Goal: Task Accomplishment & Management: Manage account settings

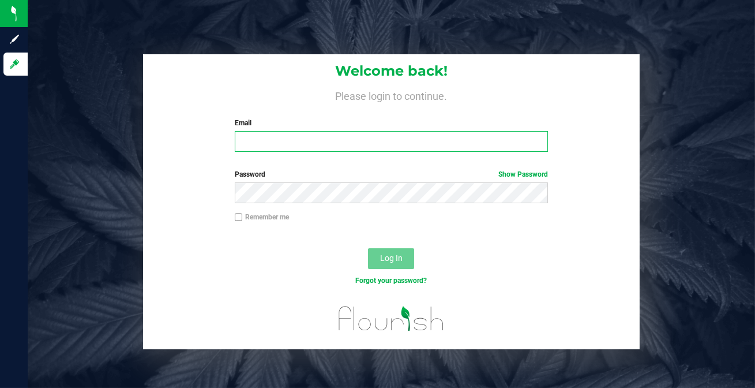
type input "[EMAIL_ADDRESS][DOMAIN_NAME]"
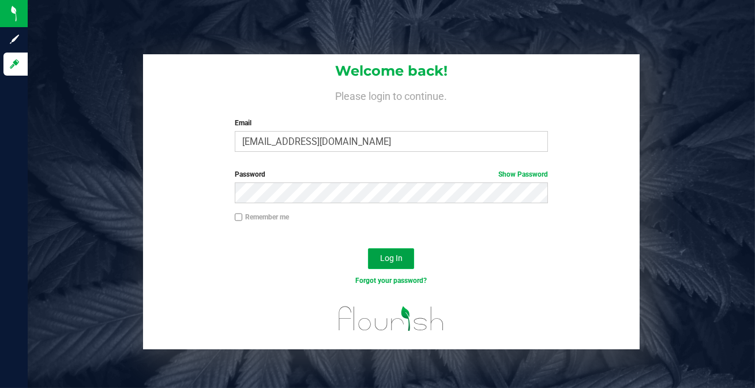
click at [373, 257] on button "Log In" at bounding box center [391, 258] width 46 height 21
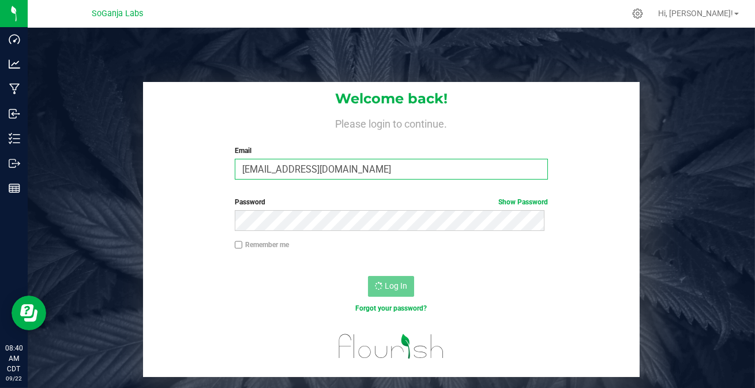
click at [431, 162] on input "msabourin@loansum.com" at bounding box center [392, 169] width 314 height 21
click at [418, 167] on input "msabourin@loansum.com" at bounding box center [392, 169] width 314 height 21
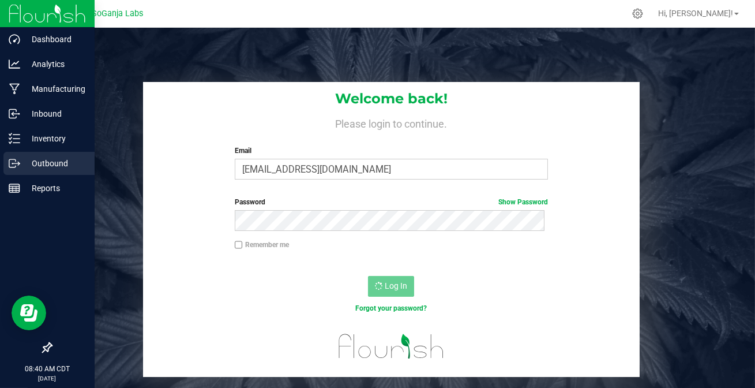
click at [14, 164] on icon at bounding box center [15, 164] width 12 height 12
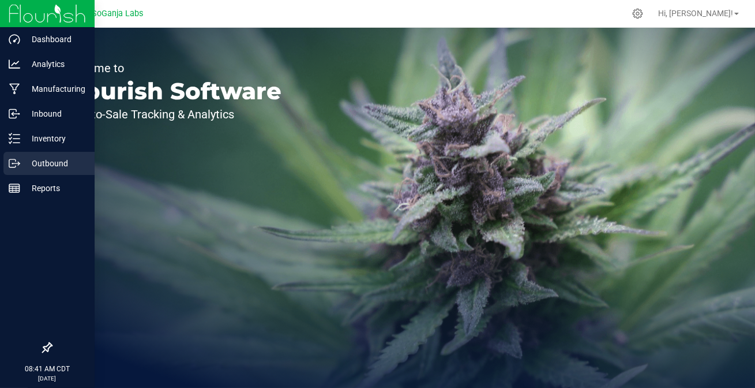
click at [22, 160] on p "Outbound" at bounding box center [54, 163] width 69 height 14
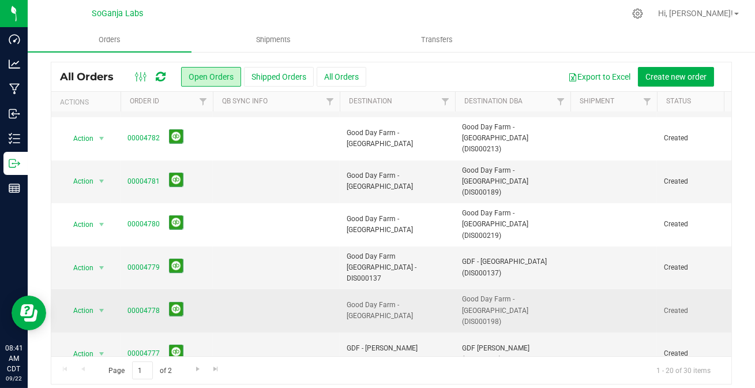
scroll to position [35, 0]
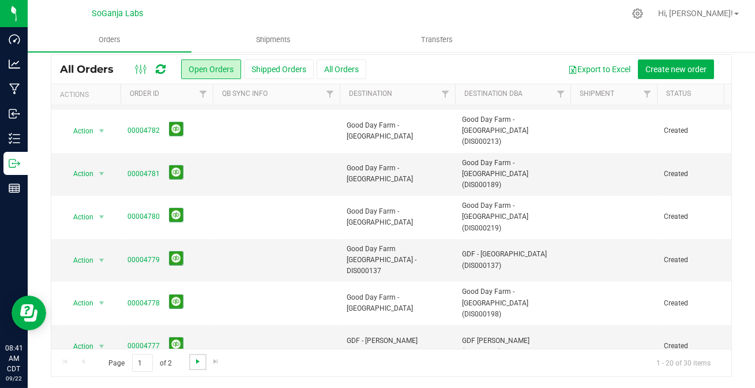
click at [195, 359] on span "Go to the next page" at bounding box center [197, 361] width 9 height 9
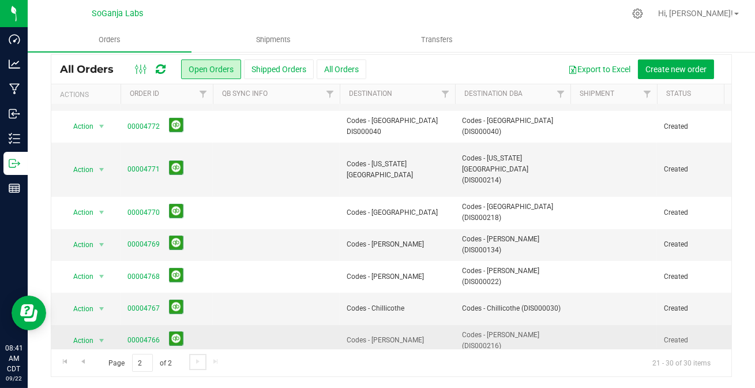
scroll to position [137, 0]
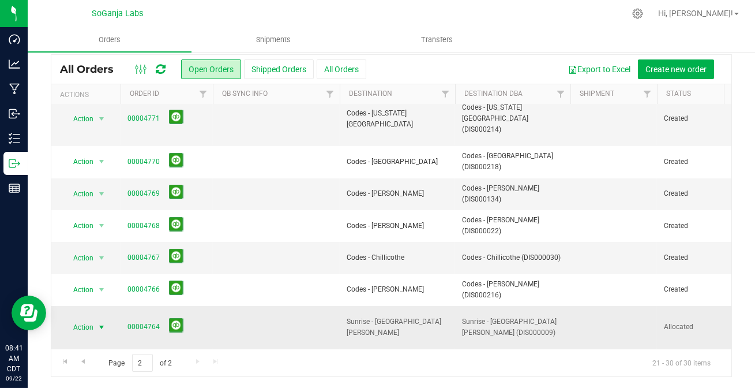
click at [101, 323] on span "select" at bounding box center [101, 327] width 9 height 9
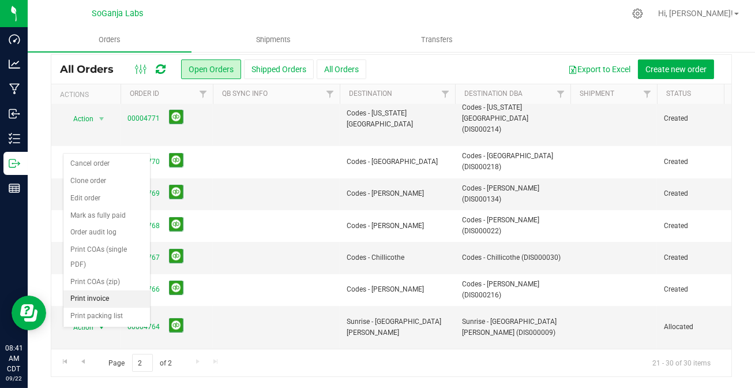
click at [89, 290] on li "Print invoice" at bounding box center [106, 298] width 87 height 17
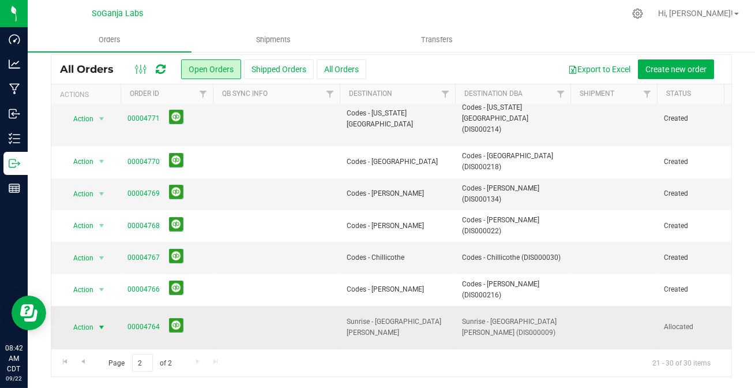
click at [100, 323] on span "select" at bounding box center [101, 327] width 9 height 9
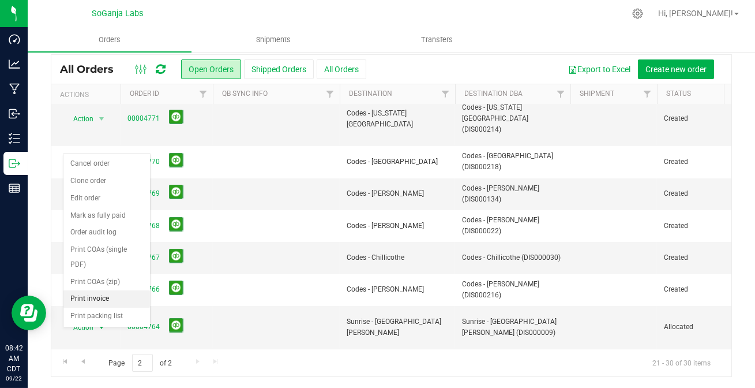
click at [102, 290] on li "Print invoice" at bounding box center [106, 298] width 87 height 17
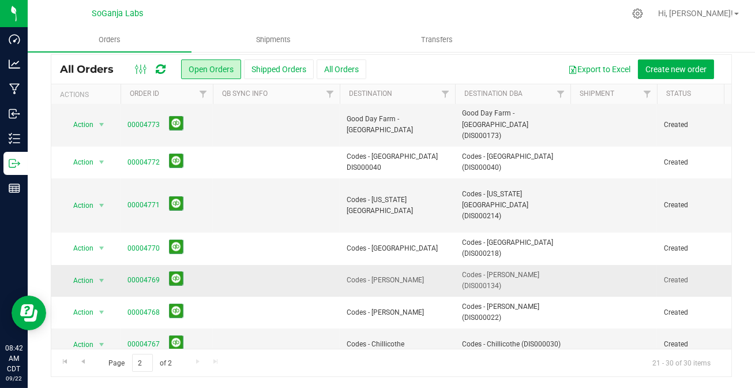
scroll to position [0, 0]
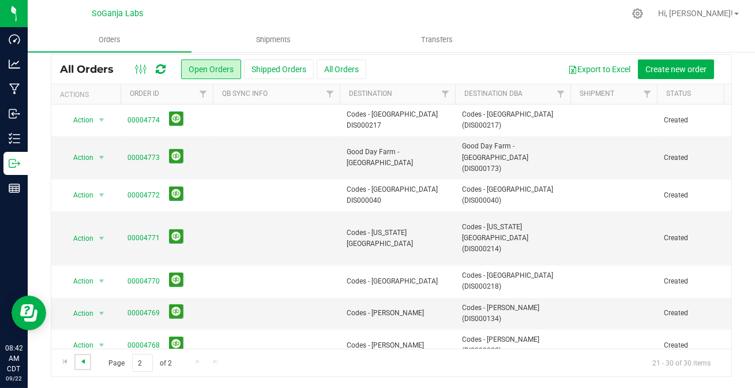
click at [83, 361] on span "Go to the previous page" at bounding box center [82, 361] width 9 height 9
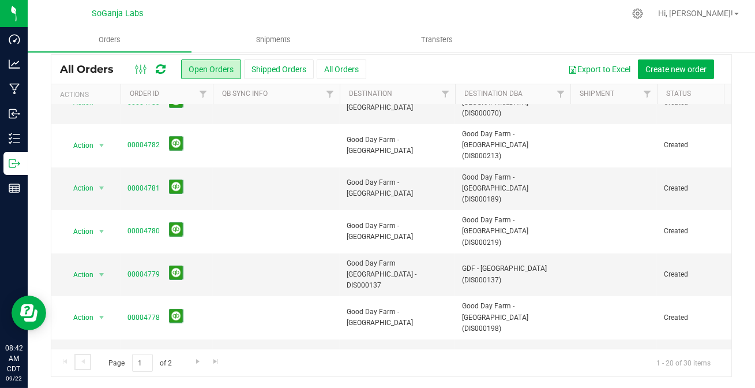
scroll to position [434, 0]
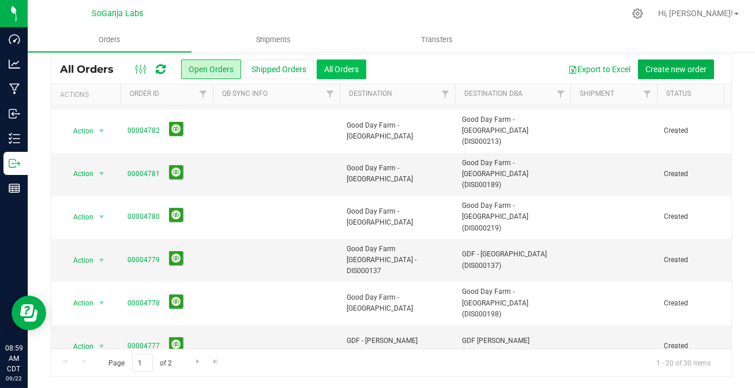
click at [332, 71] on button "All Orders" at bounding box center [342, 69] width 50 height 20
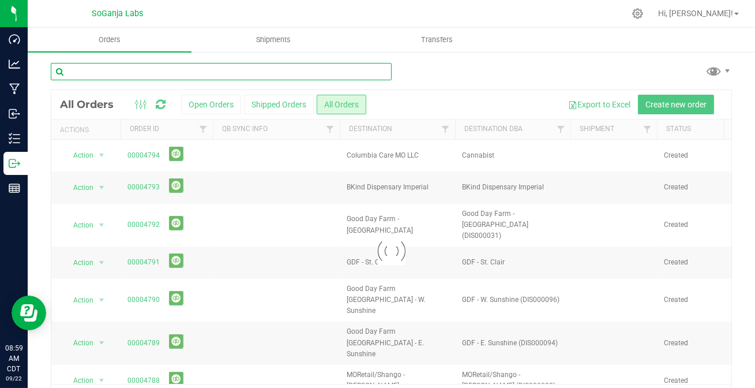
drag, startPoint x: 115, startPoint y: 72, endPoint x: 755, endPoint y: 29, distance: 640.7
click at [115, 71] on input "text" at bounding box center [221, 71] width 341 height 17
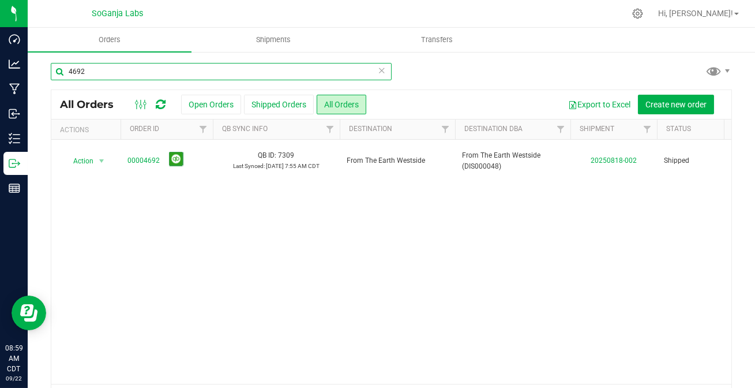
type input "4692"
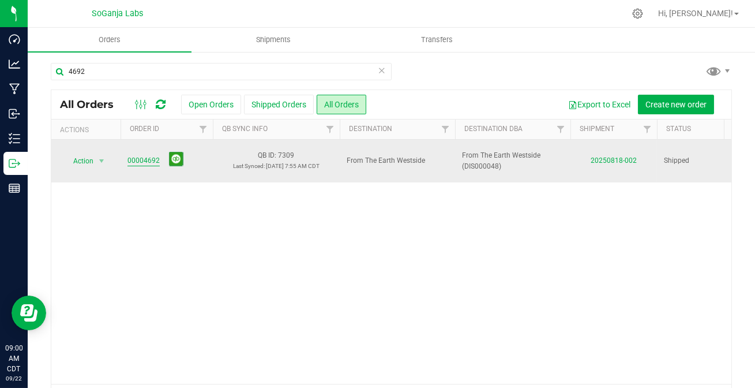
click at [135, 160] on link "00004692" at bounding box center [144, 160] width 32 height 11
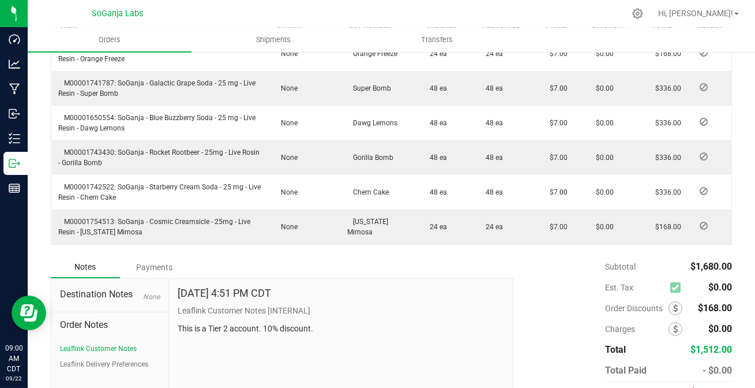
scroll to position [499, 0]
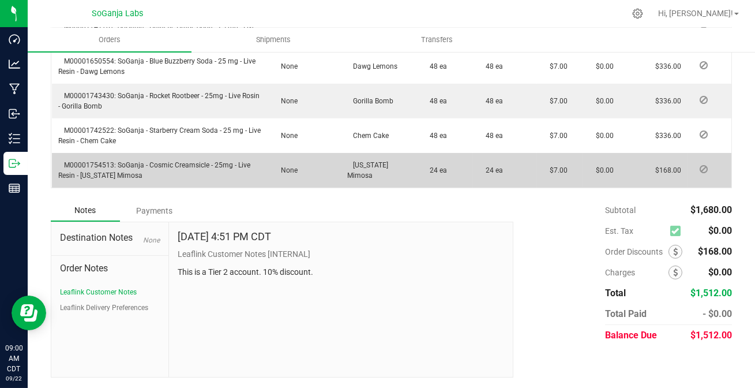
click at [149, 208] on div "Payments" at bounding box center [154, 210] width 69 height 21
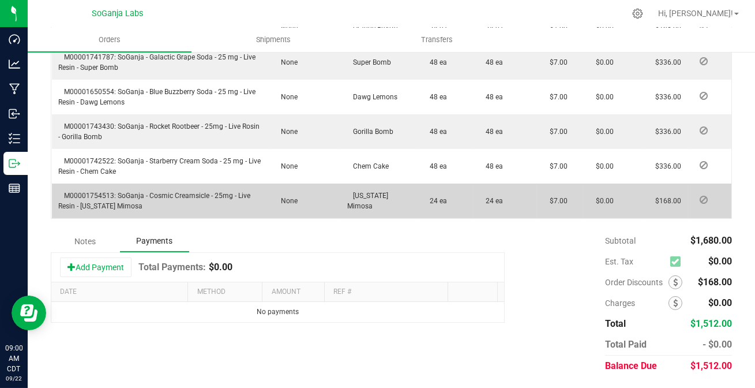
scroll to position [467, 0]
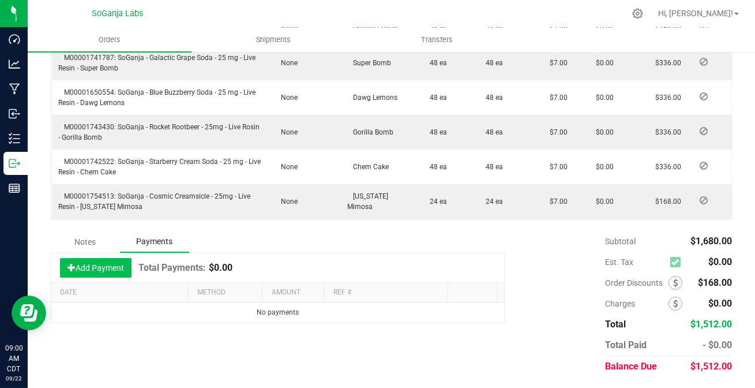
click at [81, 265] on button "Add Payment" at bounding box center [96, 268] width 72 height 20
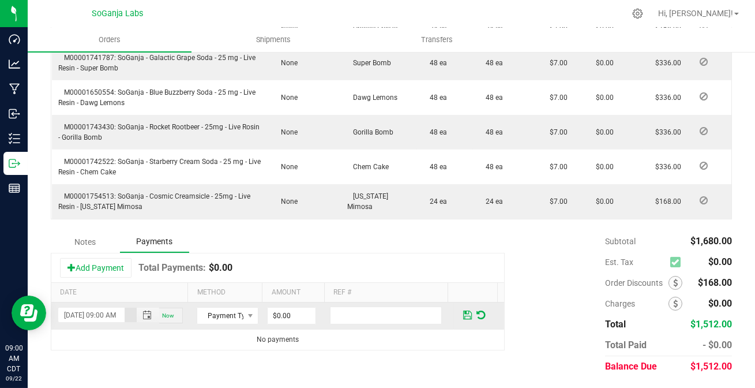
scroll to position [0, 16]
click at [219, 316] on span "Payment Type" at bounding box center [220, 316] width 46 height 16
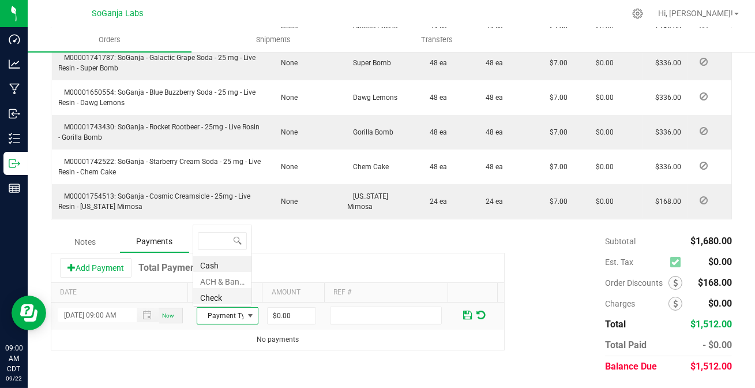
scroll to position [17, 58]
click at [227, 276] on li "ACH & Bank Transfer" at bounding box center [222, 280] width 58 height 16
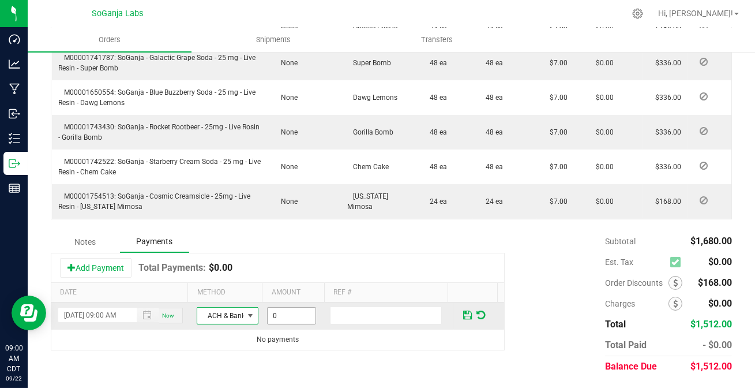
click at [280, 312] on input "0" at bounding box center [292, 316] width 48 height 16
type input "$1,512.00"
click at [463, 312] on span at bounding box center [467, 315] width 9 height 10
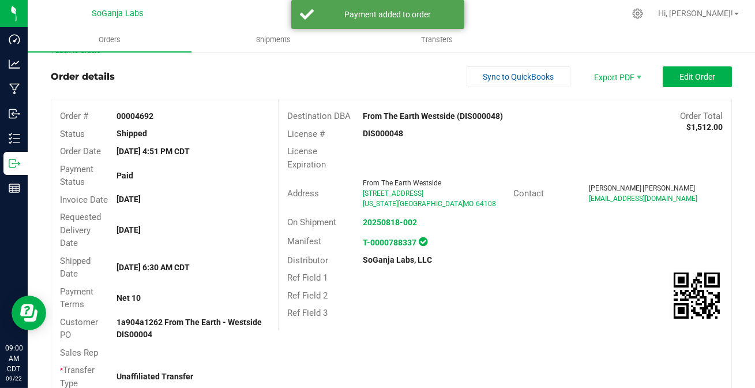
scroll to position [0, 0]
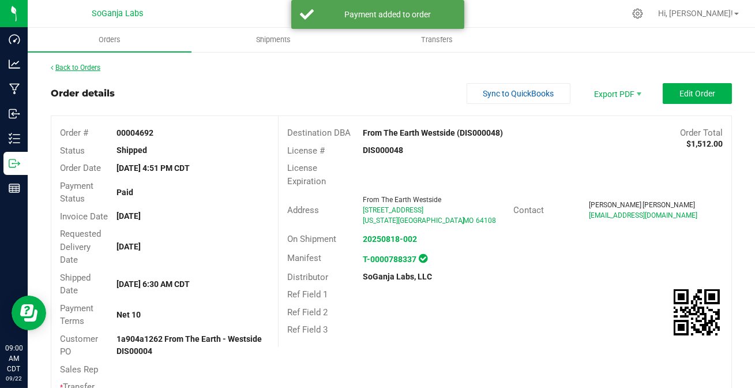
click at [88, 65] on link "Back to Orders" at bounding box center [76, 67] width 50 height 8
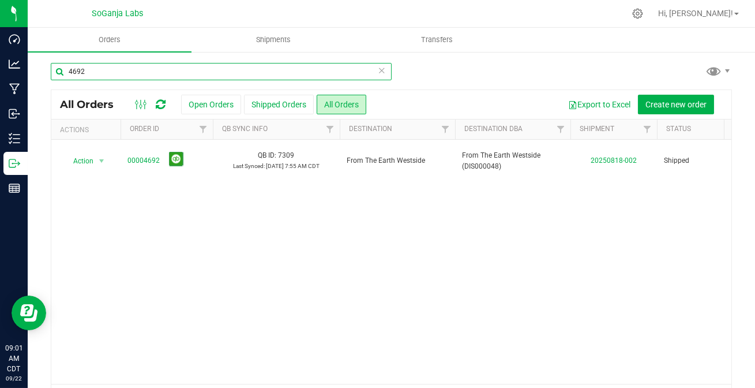
click at [110, 74] on input "4692" at bounding box center [221, 71] width 341 height 17
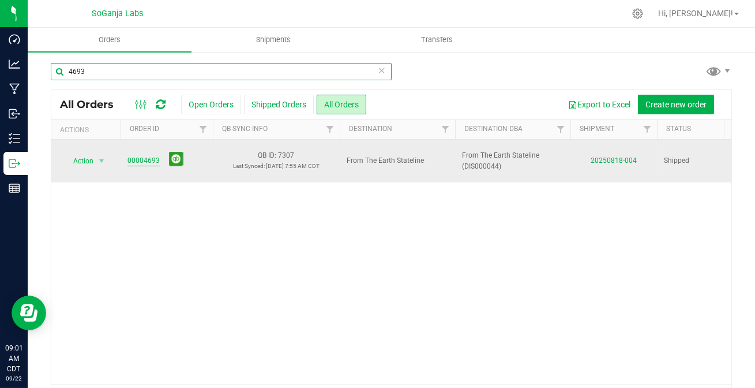
type input "4693"
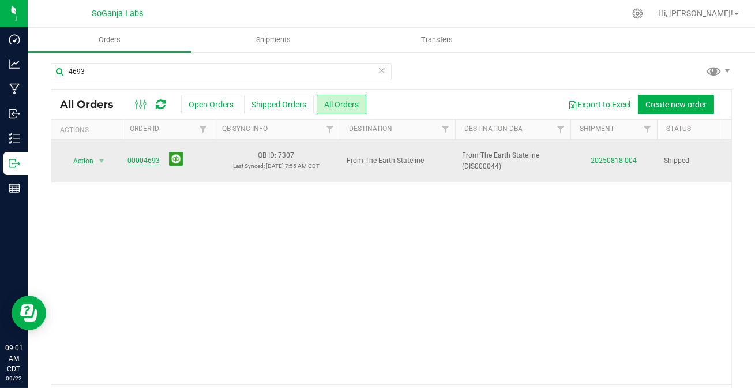
click at [130, 158] on link "00004693" at bounding box center [144, 160] width 32 height 11
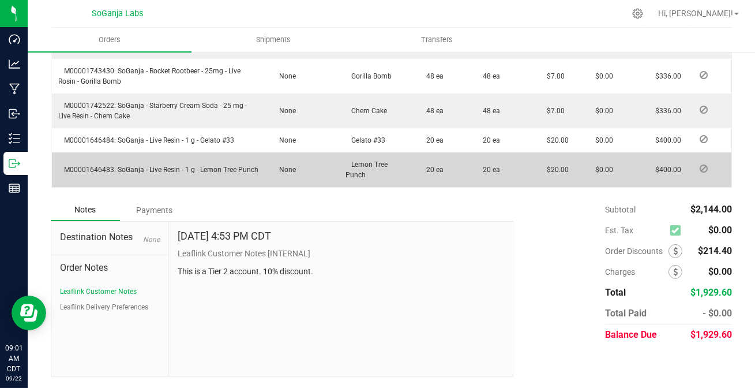
click at [152, 216] on div "Payments" at bounding box center [154, 210] width 69 height 21
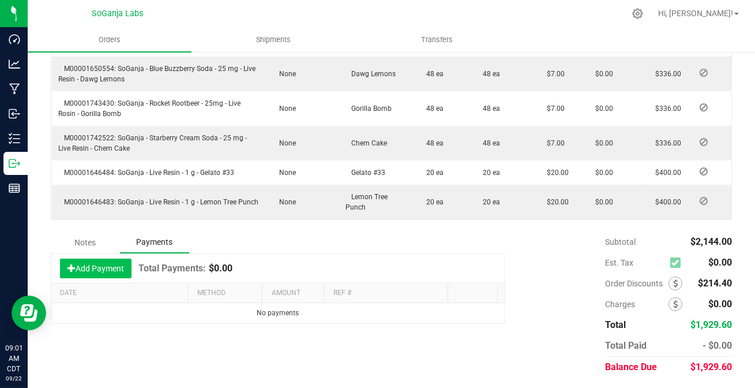
click at [99, 268] on button "Add Payment" at bounding box center [96, 268] width 72 height 20
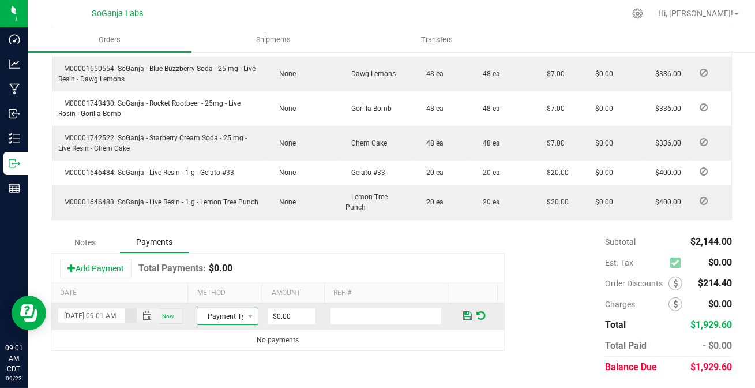
scroll to position [0, 0]
click at [223, 314] on span "Payment Type" at bounding box center [220, 316] width 46 height 16
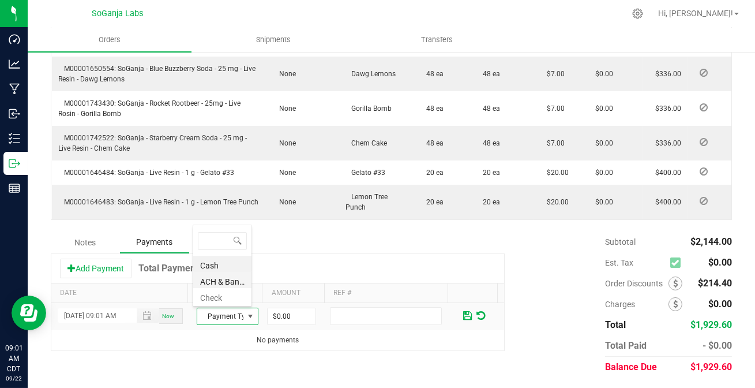
scroll to position [17, 58]
click at [219, 280] on li "ACH & Bank Transfer" at bounding box center [222, 280] width 58 height 16
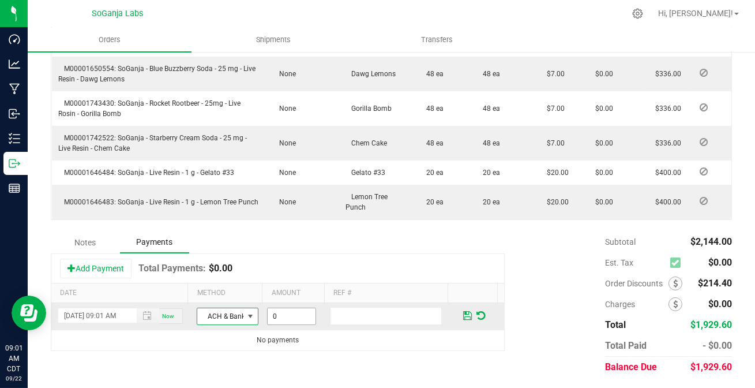
click at [273, 319] on input "0" at bounding box center [292, 316] width 48 height 16
type input "$1,929.60"
click at [463, 316] on span at bounding box center [467, 315] width 9 height 10
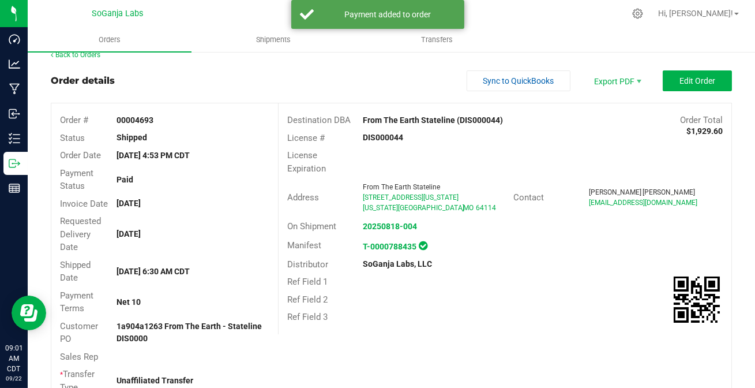
scroll to position [0, 0]
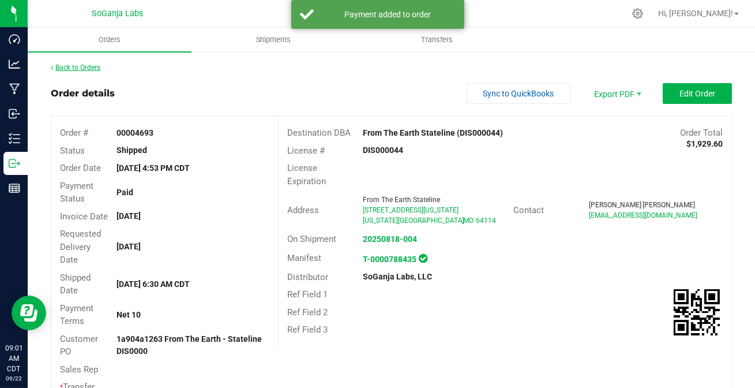
click at [81, 66] on link "Back to Orders" at bounding box center [76, 67] width 50 height 8
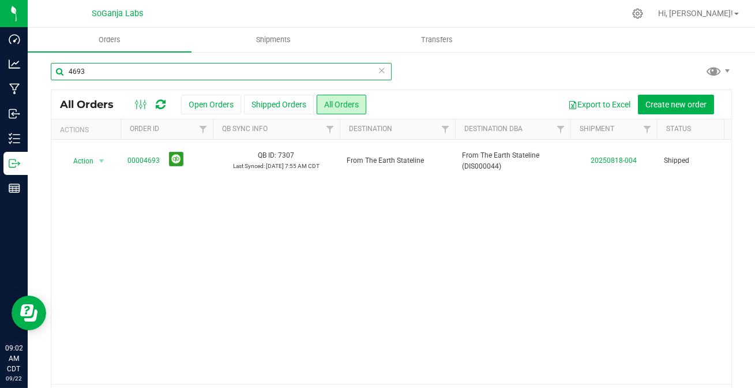
click at [104, 72] on input "4693" at bounding box center [221, 71] width 341 height 17
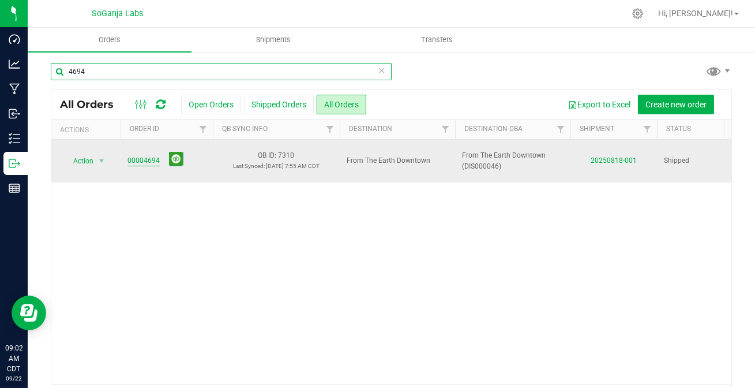
type input "4694"
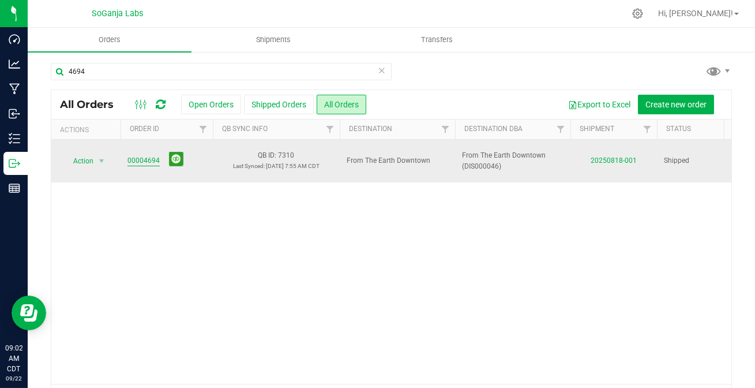
click at [135, 159] on link "00004694" at bounding box center [144, 160] width 32 height 11
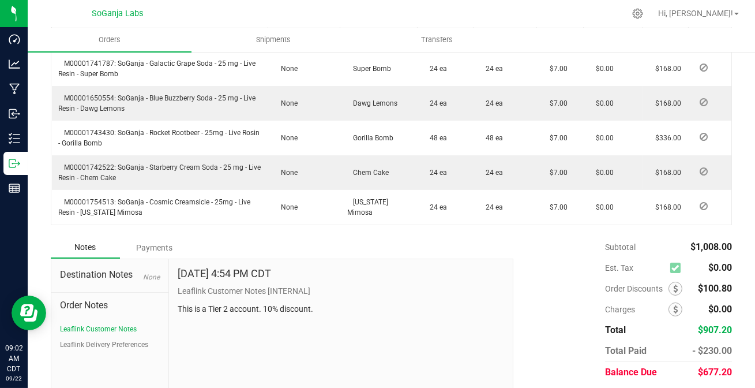
scroll to position [464, 0]
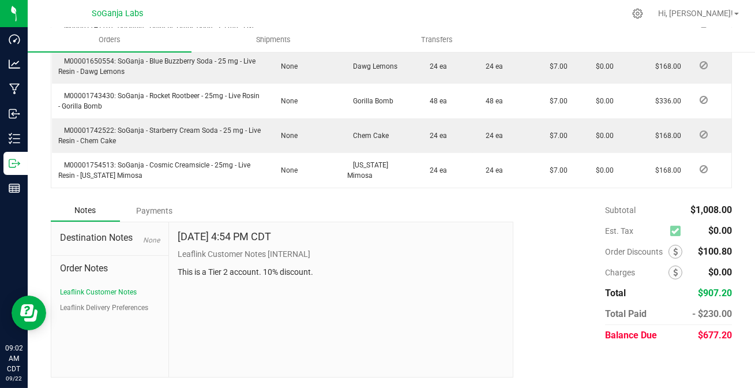
click at [150, 213] on div "Payments" at bounding box center [154, 210] width 69 height 21
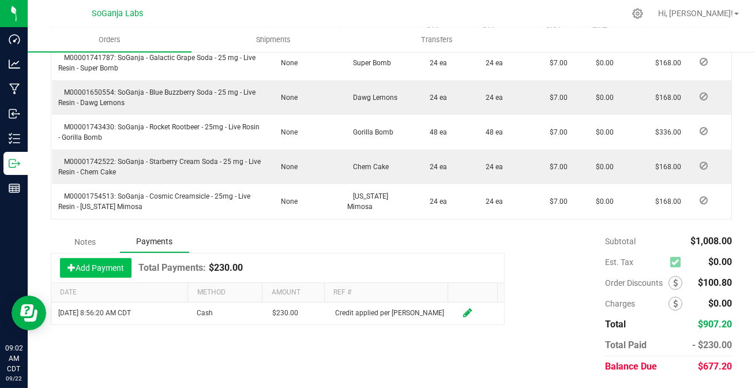
click at [86, 265] on button "Add Payment" at bounding box center [96, 268] width 72 height 20
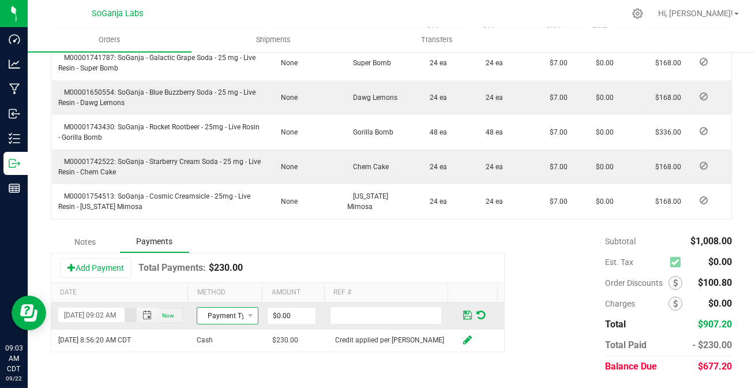
scroll to position [0, 0]
click at [219, 315] on span "Payment Type" at bounding box center [220, 316] width 46 height 16
click at [227, 280] on li "ACH & Bank Transfer" at bounding box center [222, 280] width 58 height 16
click at [275, 322] on input "0" at bounding box center [292, 316] width 48 height 16
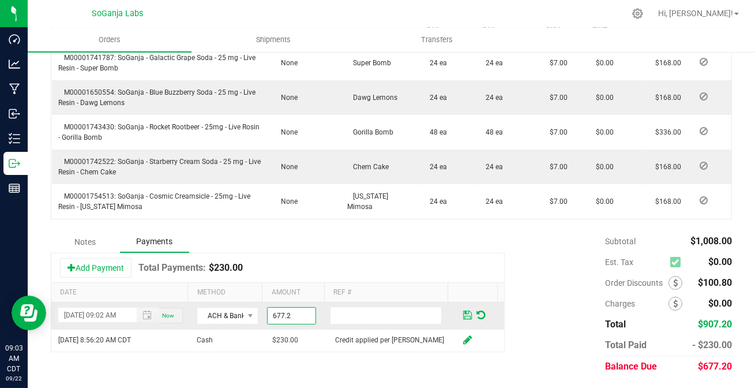
type input "$677.20"
click at [463, 318] on span at bounding box center [467, 315] width 9 height 10
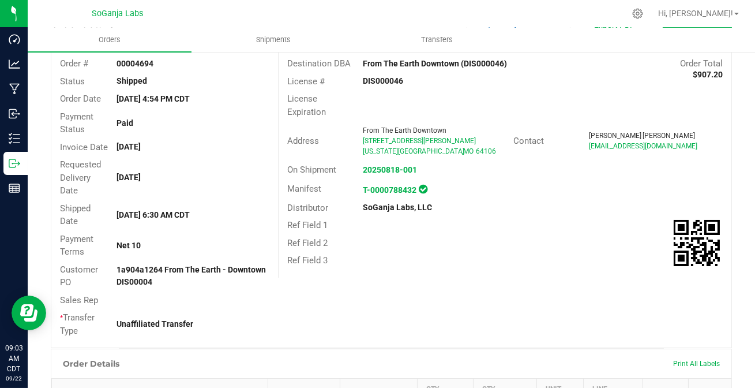
scroll to position [0, 0]
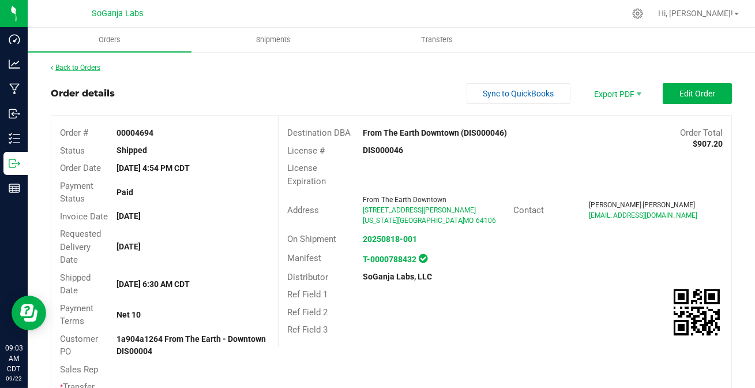
click at [94, 66] on link "Back to Orders" at bounding box center [76, 67] width 50 height 8
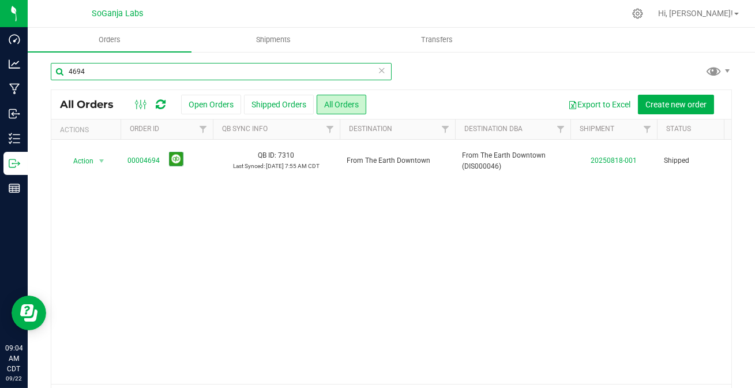
click at [138, 69] on input "4694" at bounding box center [221, 71] width 341 height 17
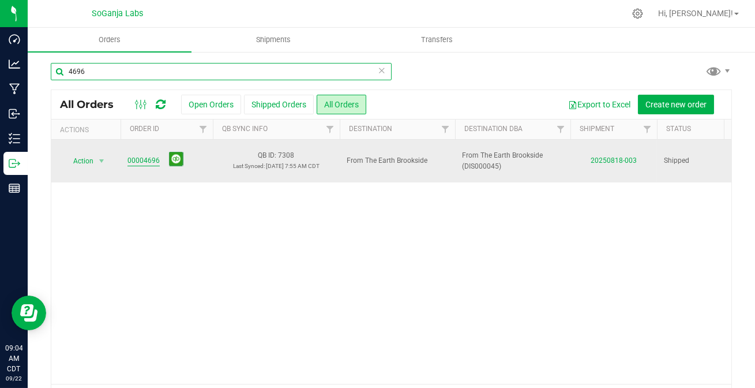
type input "4696"
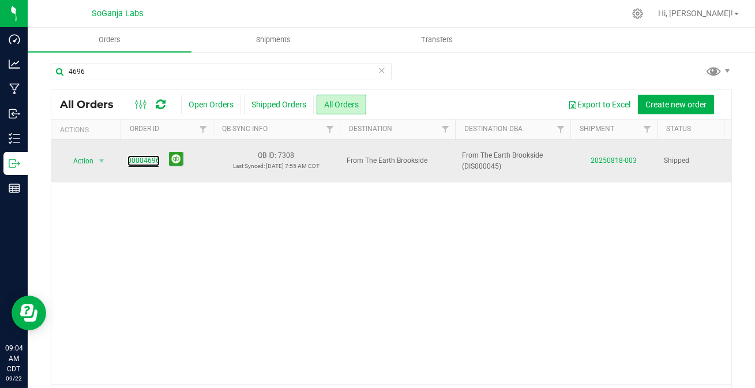
click at [126, 157] on td "00004696" at bounding box center [167, 161] width 92 height 43
click at [140, 159] on link "00004696" at bounding box center [144, 160] width 32 height 11
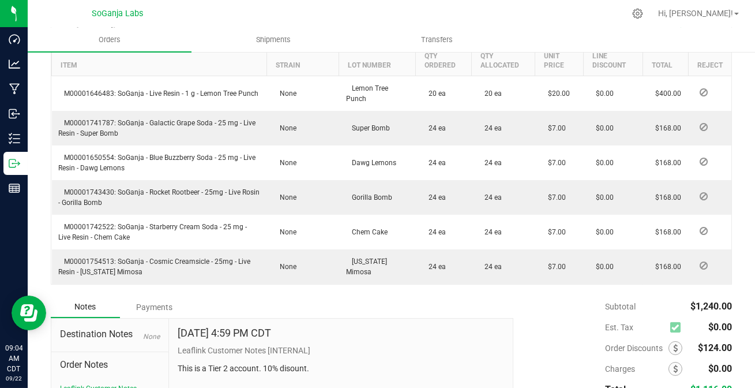
scroll to position [499, 0]
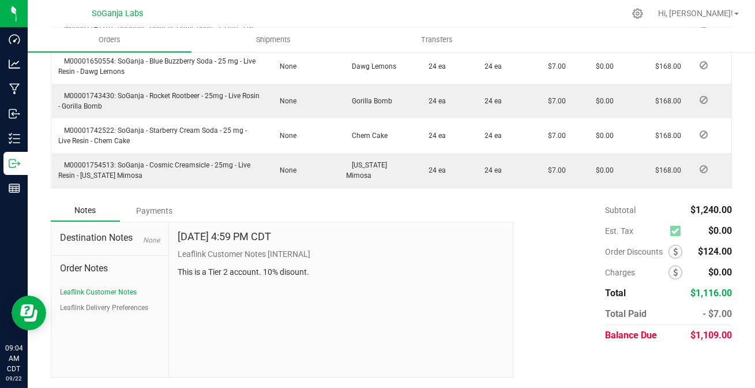
click at [153, 211] on div "Payments" at bounding box center [154, 210] width 69 height 21
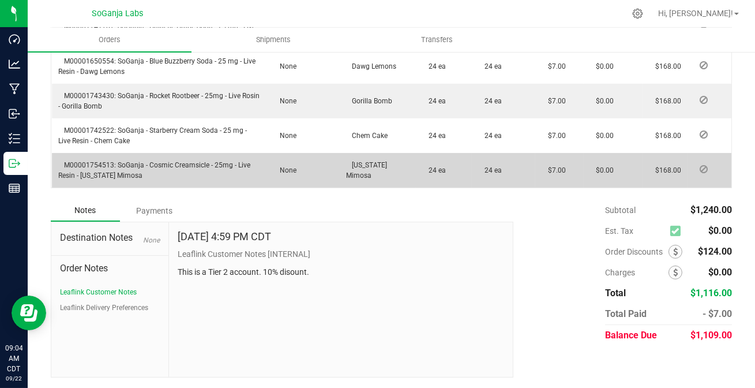
scroll to position [467, 0]
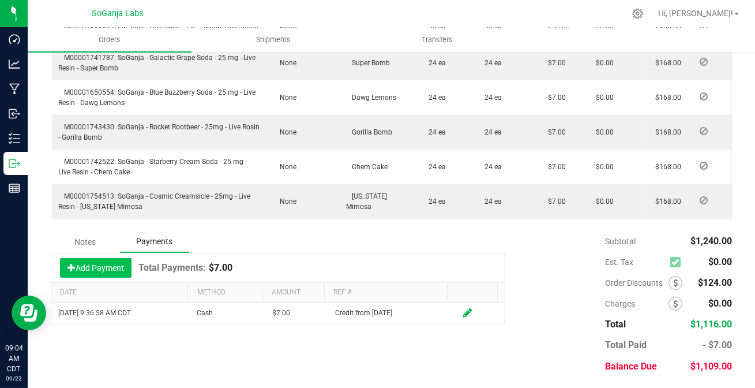
click at [99, 265] on button "Add Payment" at bounding box center [96, 268] width 72 height 20
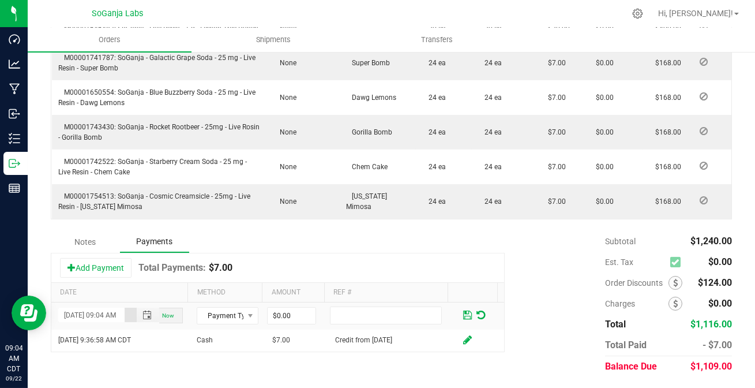
scroll to position [0, 16]
click at [220, 310] on span "Payment Type" at bounding box center [220, 316] width 46 height 16
click at [218, 279] on li "ACH & Bank Transfer" at bounding box center [222, 280] width 58 height 16
click at [274, 314] on input "0" at bounding box center [292, 316] width 48 height 16
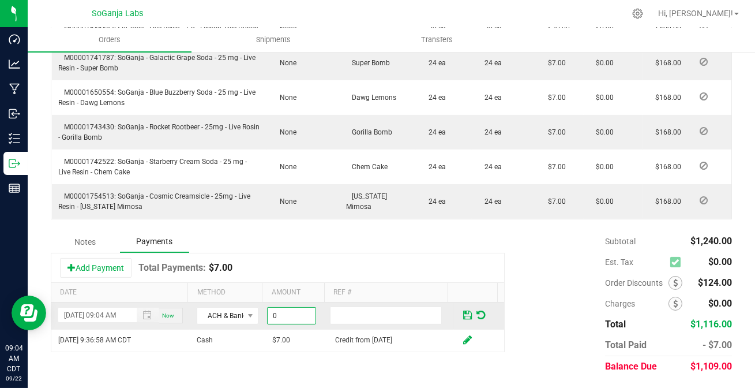
click at [299, 317] on input "0" at bounding box center [292, 316] width 48 height 16
click at [298, 317] on input "0" at bounding box center [292, 316] width 48 height 16
type input "$1,109.00"
click at [463, 314] on span at bounding box center [467, 315] width 9 height 10
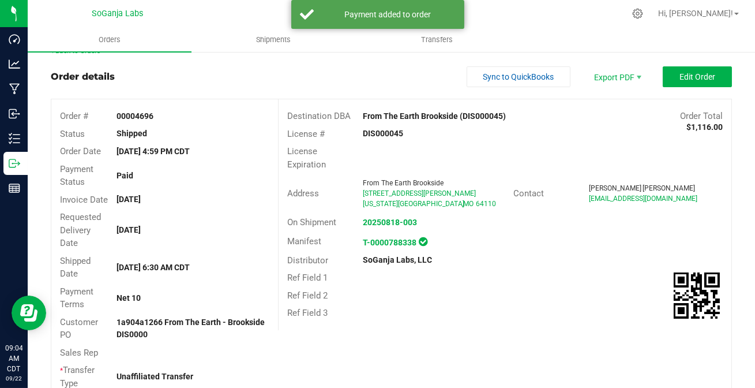
scroll to position [0, 0]
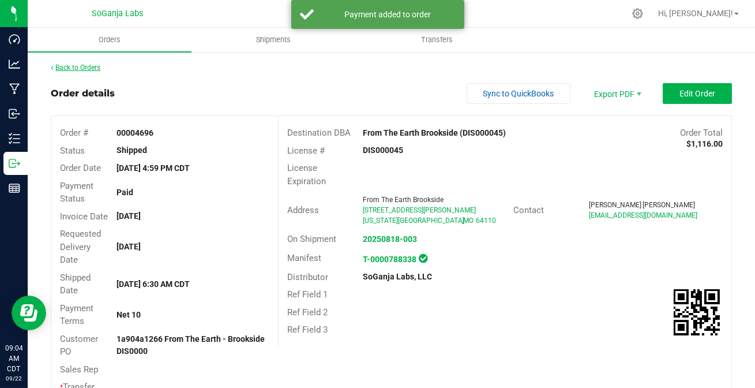
click at [90, 68] on link "Back to Orders" at bounding box center [76, 67] width 50 height 8
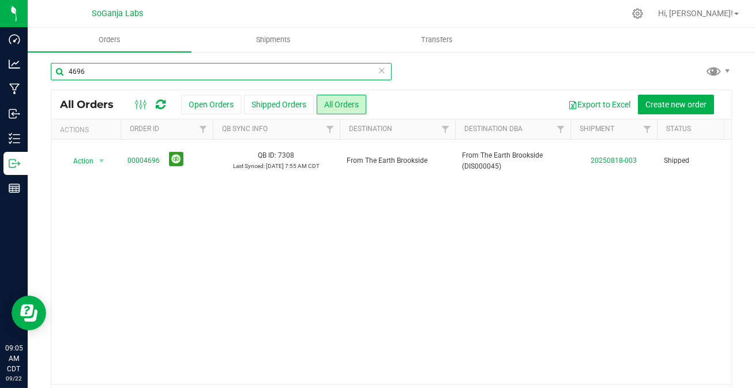
click at [110, 70] on input "4696" at bounding box center [221, 71] width 341 height 17
type input "4702"
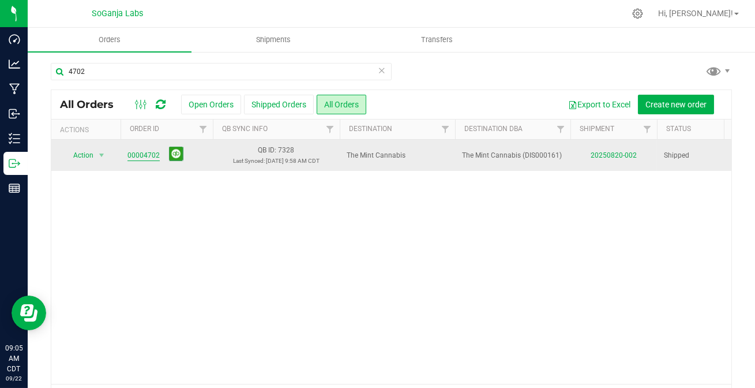
click at [138, 154] on link "00004702" at bounding box center [144, 155] width 32 height 11
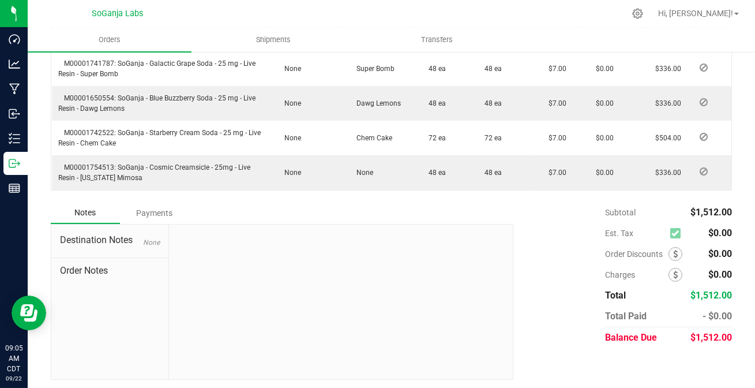
scroll to position [430, 0]
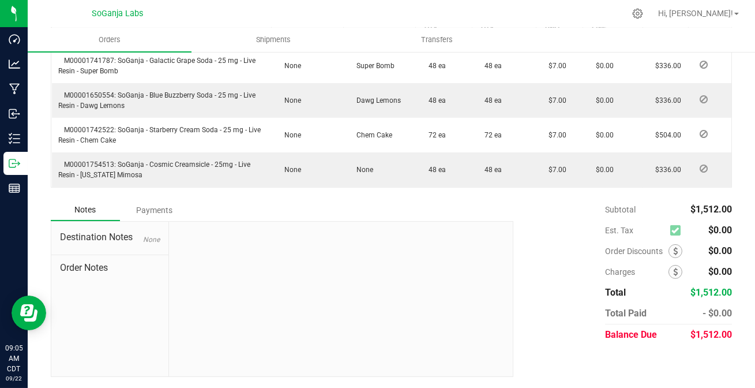
click at [167, 209] on div "Payments" at bounding box center [154, 210] width 69 height 21
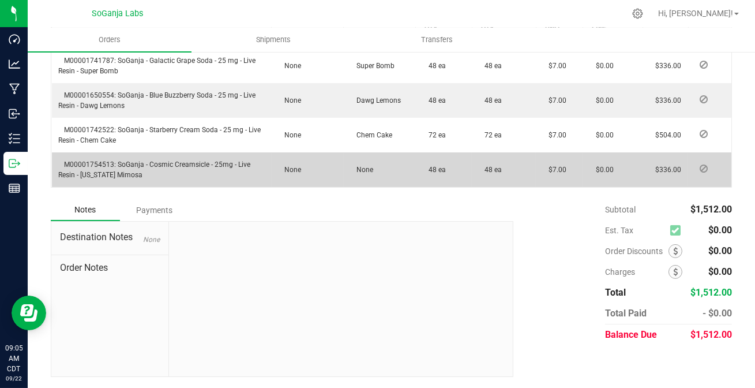
scroll to position [398, 0]
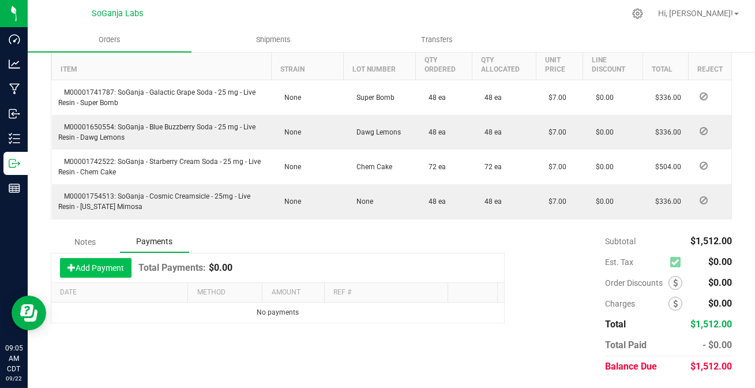
click at [91, 265] on button "Add Payment" at bounding box center [96, 268] width 72 height 20
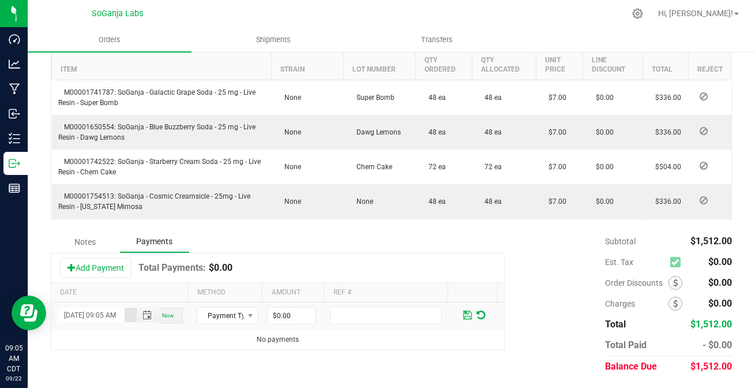
scroll to position [0, 16]
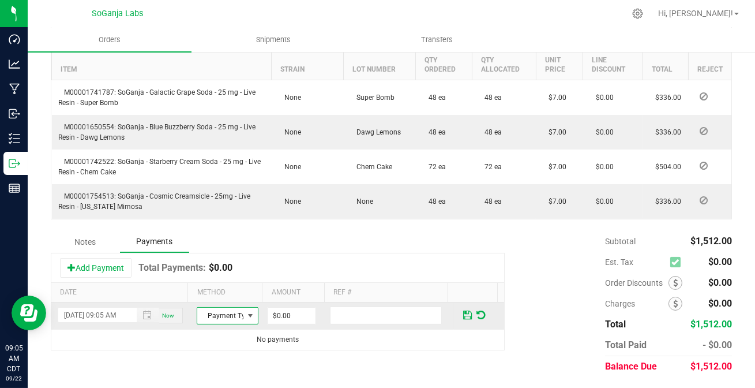
click at [227, 313] on span "Payment Type" at bounding box center [220, 316] width 46 height 16
click at [227, 284] on li "ACH & Bank Transfer" at bounding box center [222, 280] width 58 height 16
click at [265, 312] on td "$0.00" at bounding box center [296, 315] width 63 height 27
click at [268, 313] on input "0" at bounding box center [292, 316] width 48 height 16
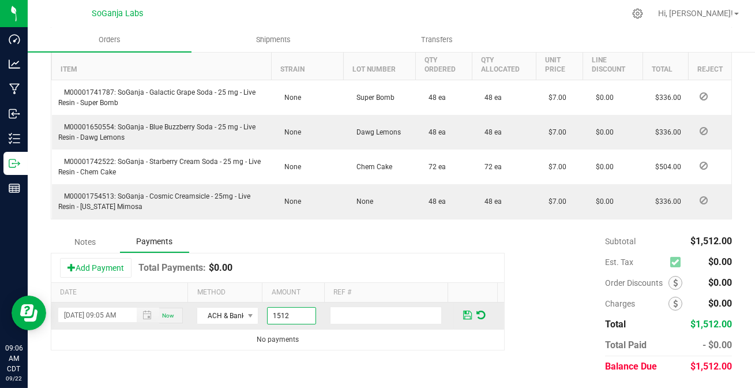
type input "$1,512.00"
click at [463, 316] on span at bounding box center [467, 315] width 9 height 10
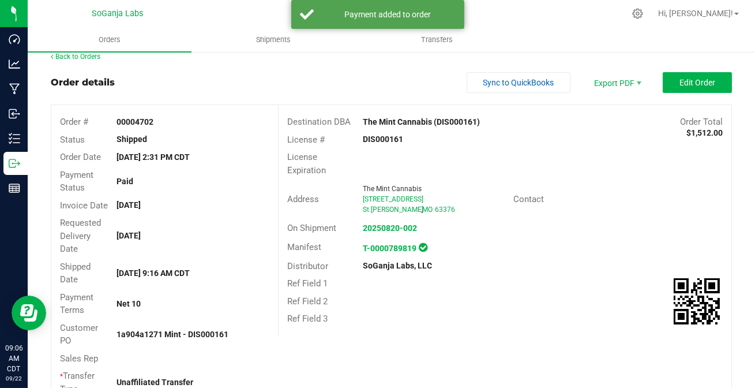
scroll to position [0, 0]
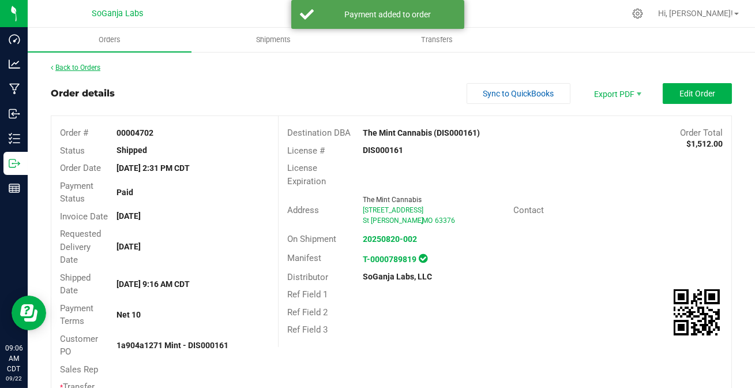
click at [83, 66] on link "Back to Orders" at bounding box center [76, 67] width 50 height 8
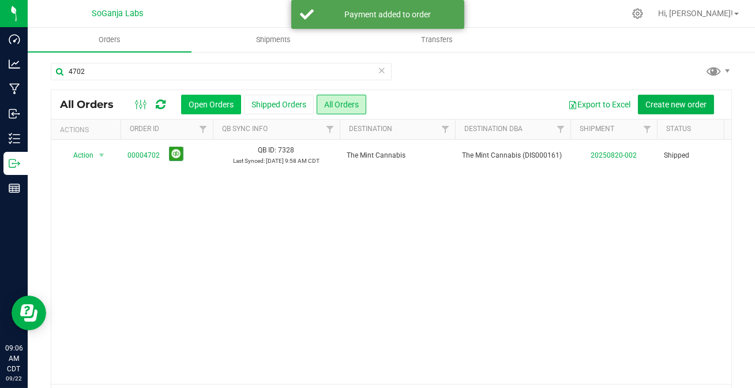
click at [200, 97] on button "Open Orders" at bounding box center [211, 105] width 60 height 20
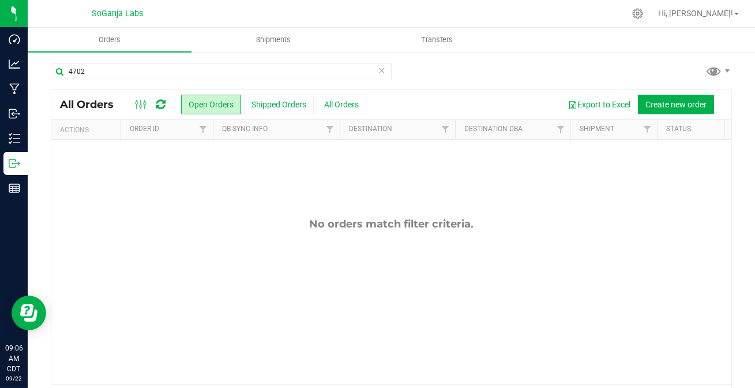
click at [378, 72] on icon at bounding box center [382, 70] width 8 height 14
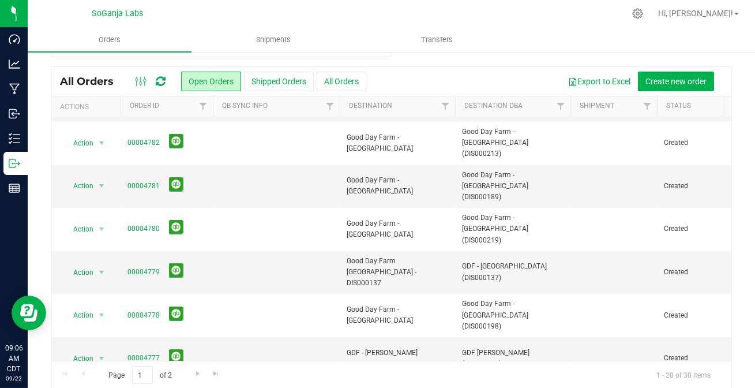
scroll to position [35, 0]
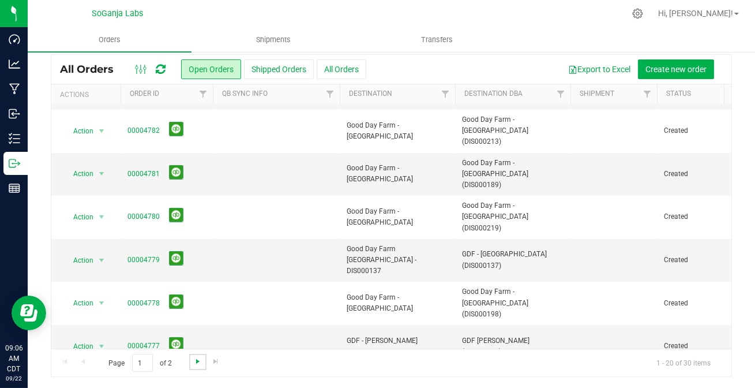
click at [193, 361] on span "Go to the next page" at bounding box center [197, 361] width 9 height 9
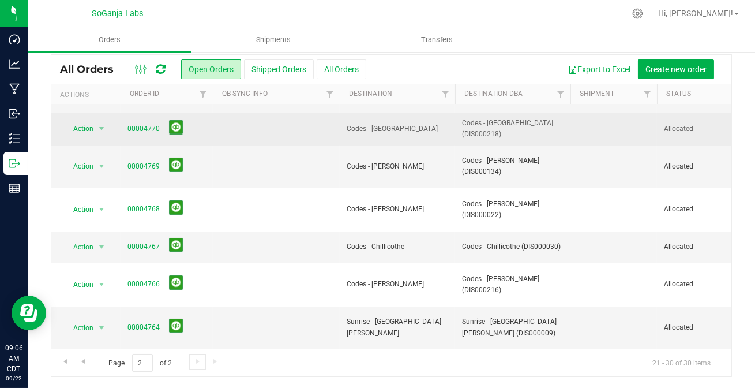
scroll to position [0, 0]
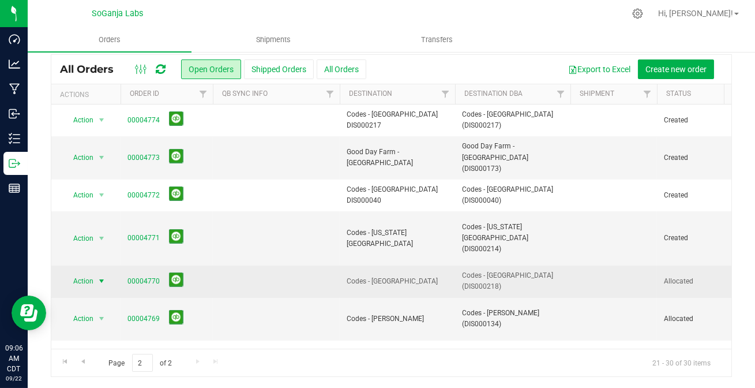
click at [98, 276] on span "select" at bounding box center [101, 280] width 9 height 9
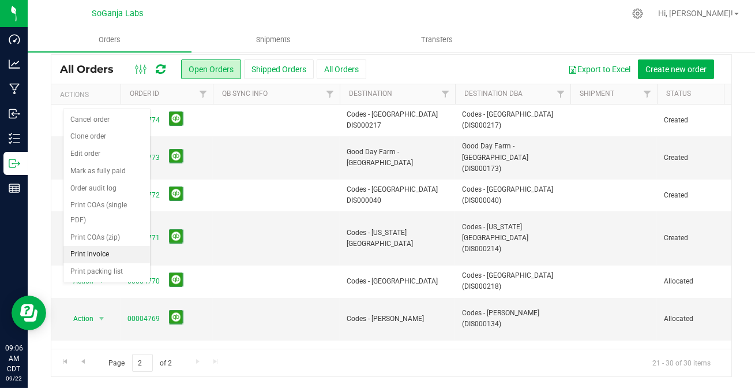
click at [95, 246] on li "Print invoice" at bounding box center [106, 254] width 87 height 17
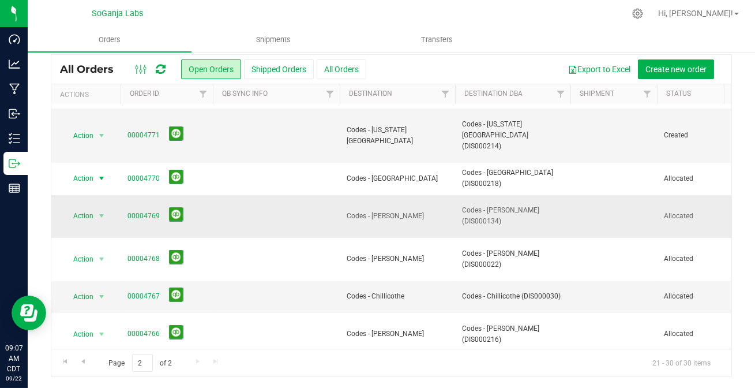
scroll to position [137, 0]
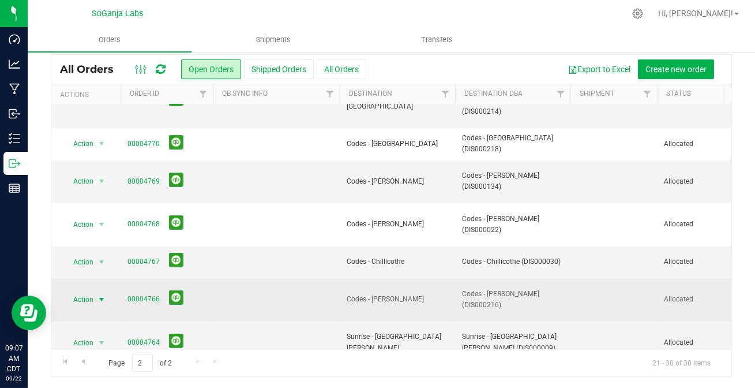
click at [102, 295] on span "select" at bounding box center [101, 299] width 9 height 9
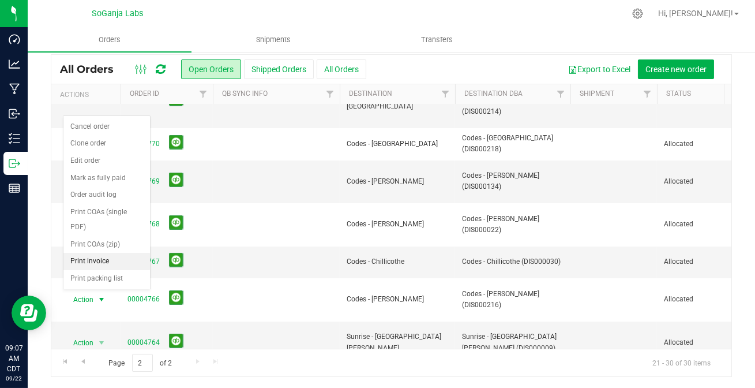
click at [93, 253] on li "Print invoice" at bounding box center [106, 261] width 87 height 17
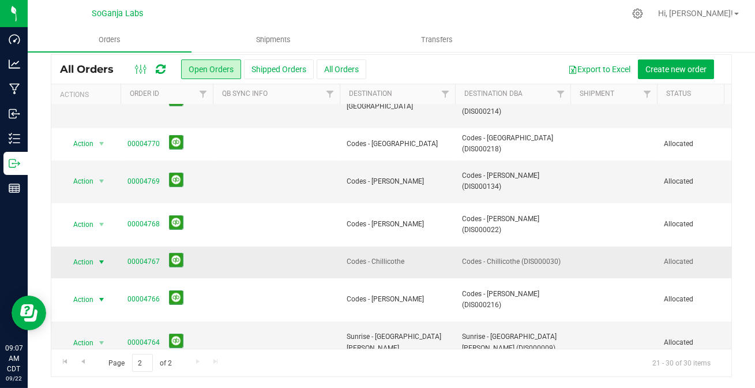
click at [100, 257] on span "select" at bounding box center [101, 261] width 9 height 9
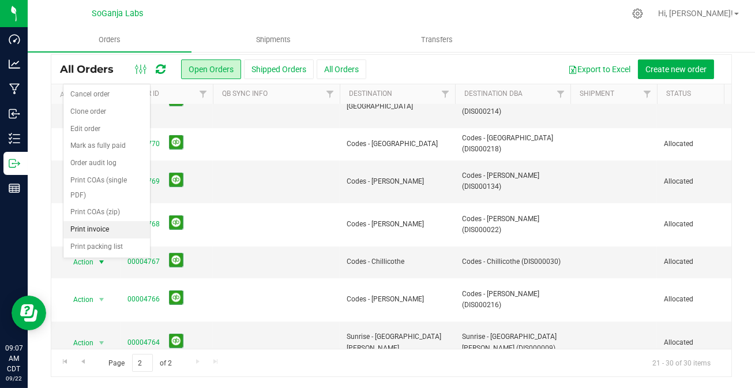
click at [98, 221] on li "Print invoice" at bounding box center [106, 229] width 87 height 17
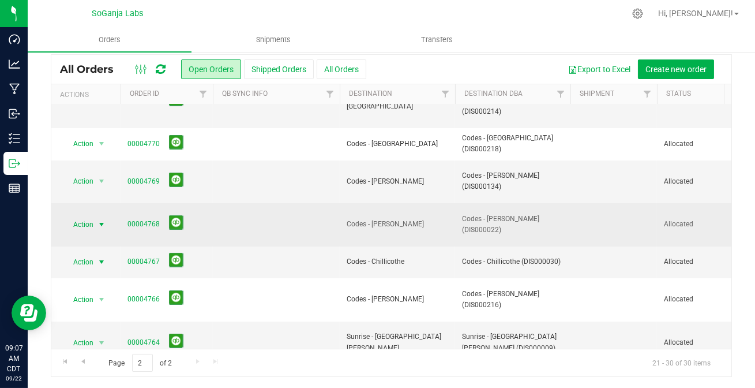
click at [99, 220] on span "select" at bounding box center [101, 224] width 9 height 9
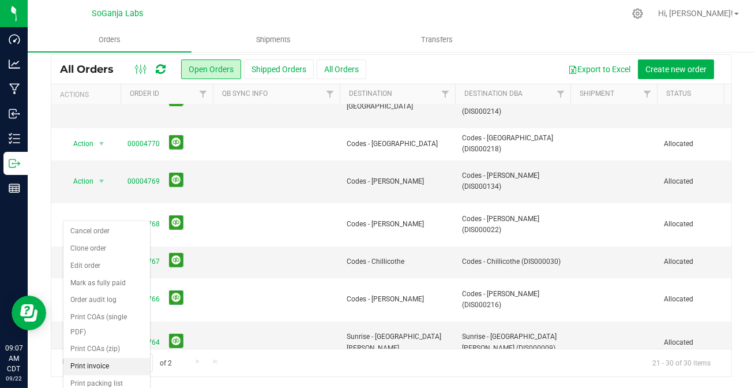
click at [106, 358] on li "Print invoice" at bounding box center [106, 366] width 87 height 17
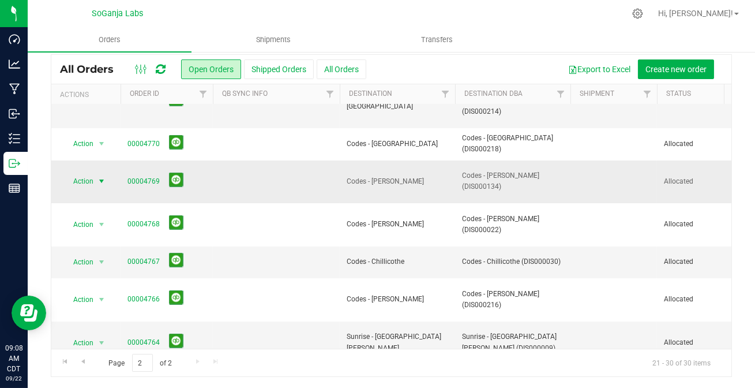
click at [98, 177] on span "select" at bounding box center [101, 181] width 9 height 9
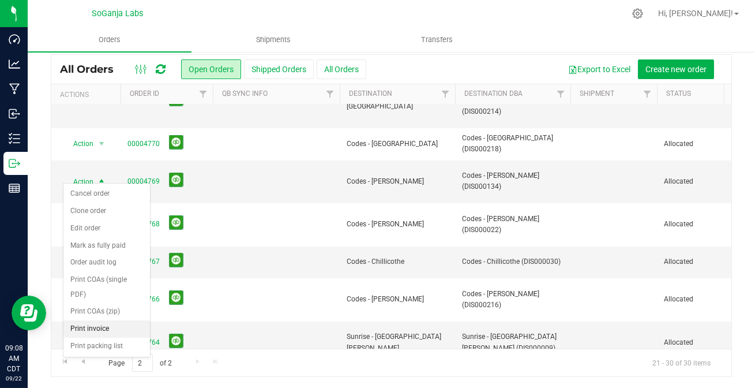
click at [96, 320] on li "Print invoice" at bounding box center [106, 328] width 87 height 17
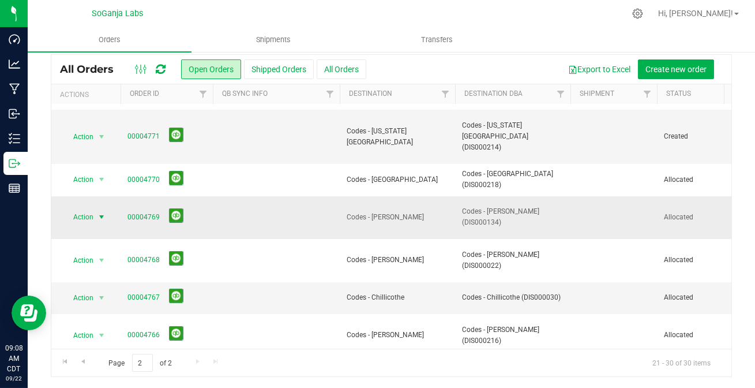
scroll to position [85, 0]
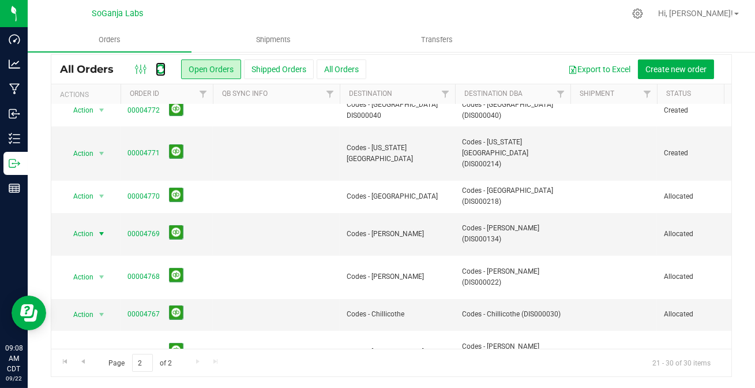
click at [160, 67] on icon at bounding box center [161, 69] width 10 height 12
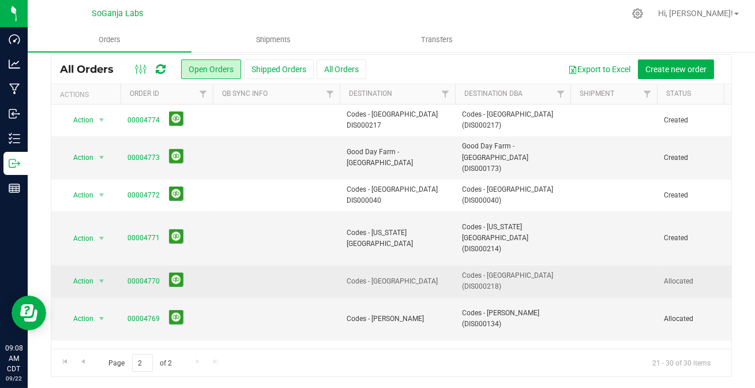
scroll to position [0, 0]
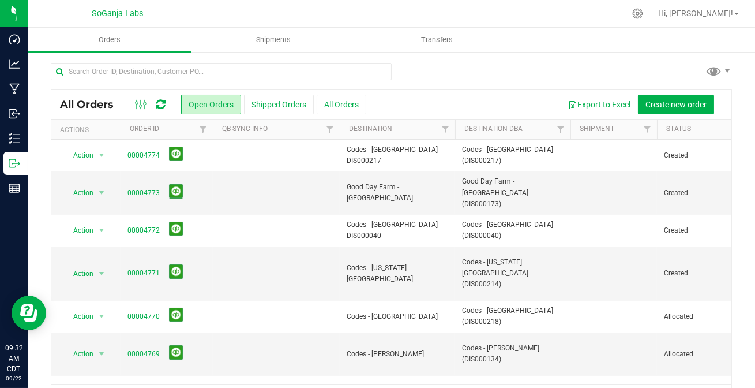
click at [161, 104] on icon at bounding box center [161, 105] width 10 height 12
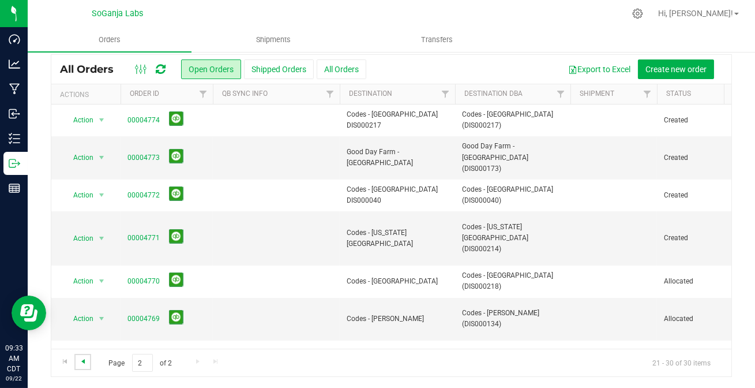
click at [84, 358] on span "Go to the previous page" at bounding box center [82, 361] width 9 height 9
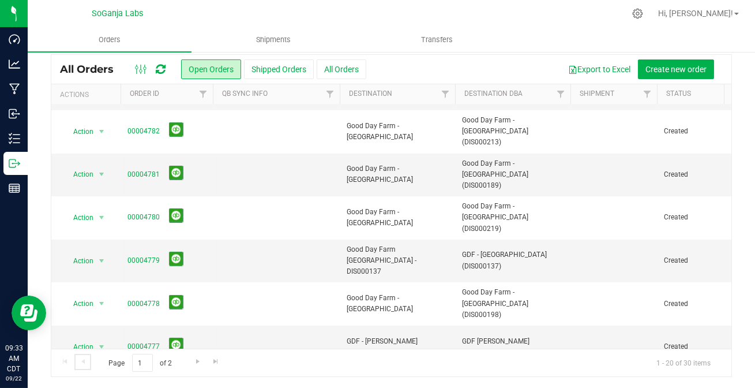
scroll to position [434, 0]
